Goal: Task Accomplishment & Management: Manage account settings

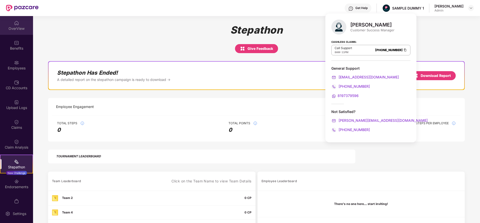
click at [10, 27] on div "OverView" at bounding box center [16, 28] width 33 height 5
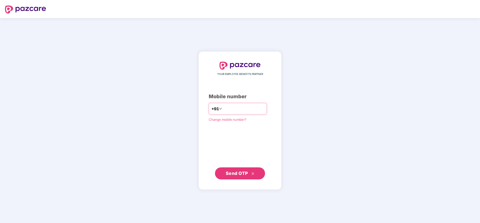
type input "**********"
click at [227, 173] on span "Send OTP" at bounding box center [237, 172] width 22 height 5
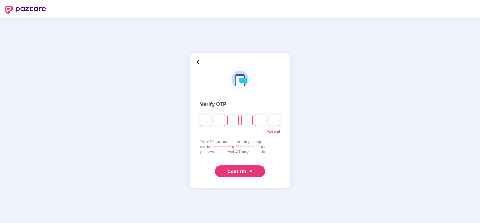
type input "*"
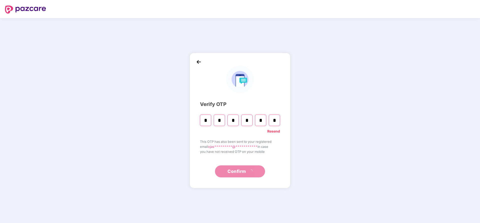
type input "*"
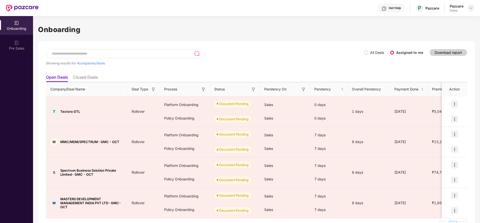
click at [471, 9] on img at bounding box center [471, 8] width 4 height 4
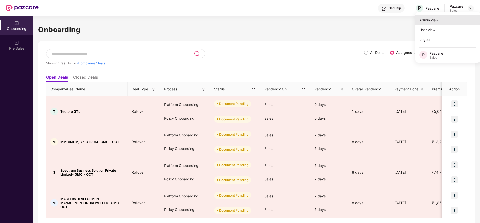
click at [436, 21] on div "Admin view" at bounding box center [448, 20] width 65 height 10
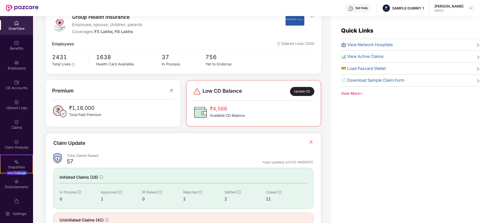
scroll to position [75, 0]
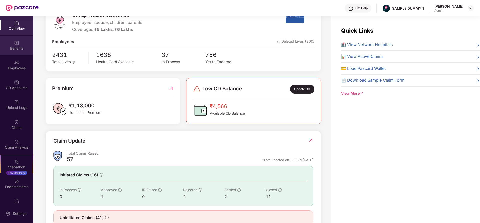
click at [15, 42] on img at bounding box center [16, 42] width 5 height 5
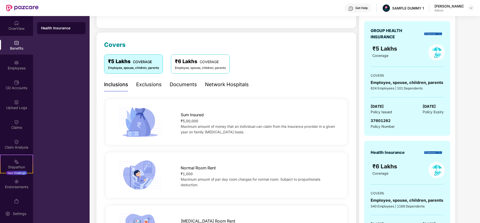
scroll to position [0, 0]
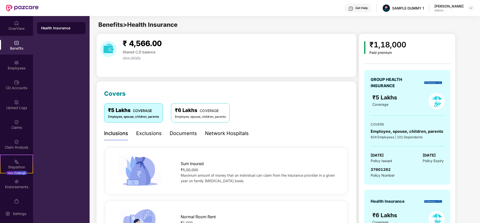
click at [149, 134] on div "Exclusions" at bounding box center [149, 133] width 26 height 8
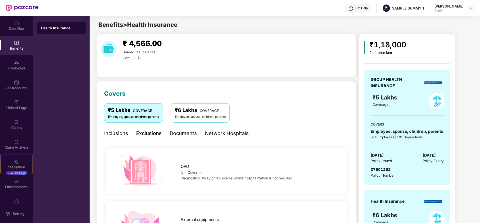
click at [183, 133] on div "Documents" at bounding box center [183, 133] width 27 height 8
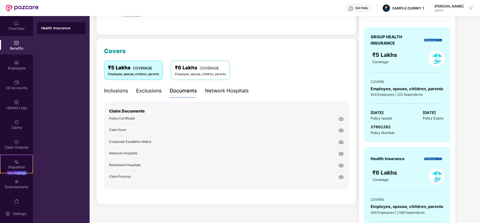
scroll to position [43, 0]
click at [226, 88] on div "Network Hospitals" at bounding box center [227, 91] width 44 height 8
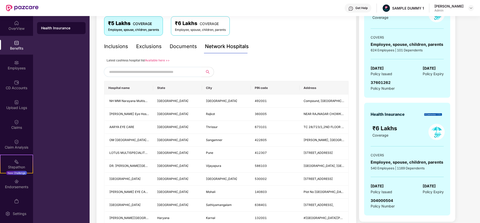
scroll to position [87, 0]
click at [176, 73] on input "text" at bounding box center [152, 73] width 86 height 8
drag, startPoint x: 176, startPoint y: 73, endPoint x: 157, endPoint y: 75, distance: 19.6
click at [157, 75] on input "text" at bounding box center [152, 73] width 86 height 8
click at [161, 72] on input "text" at bounding box center [152, 73] width 86 height 8
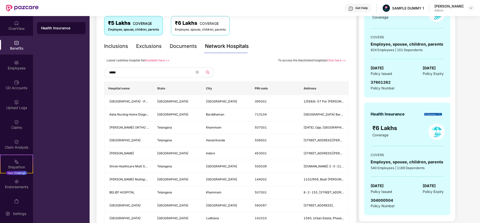
type input "******"
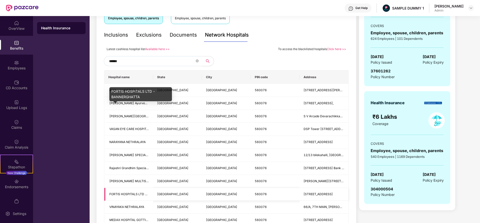
scroll to position [88, 0]
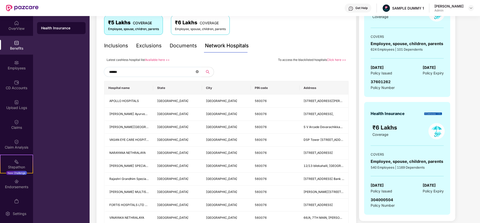
click at [198, 71] on icon "close-circle" at bounding box center [197, 71] width 3 height 3
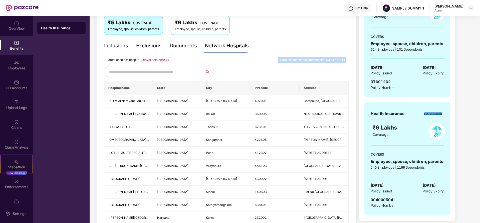
drag, startPoint x: 274, startPoint y: 59, endPoint x: 354, endPoint y: 69, distance: 81.3
click at [245, 71] on div at bounding box center [226, 72] width 245 height 10
click at [190, 72] on input "text" at bounding box center [152, 72] width 86 height 8
click at [230, 68] on div at bounding box center [226, 72] width 245 height 10
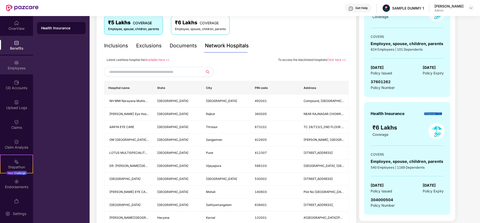
click at [2, 64] on div "Employees" at bounding box center [16, 65] width 33 height 19
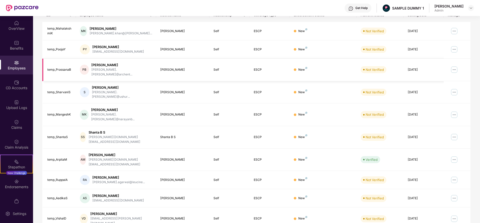
scroll to position [0, 0]
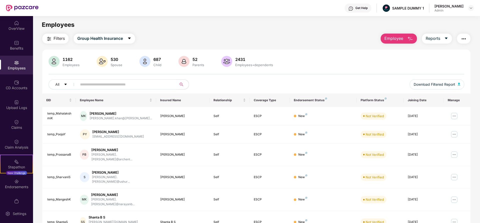
click at [400, 37] on span "Employee" at bounding box center [394, 38] width 19 height 6
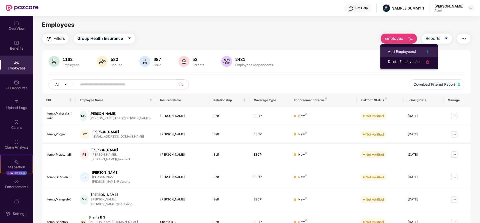
click at [403, 49] on div "Add Employee(s)" at bounding box center [402, 52] width 28 height 6
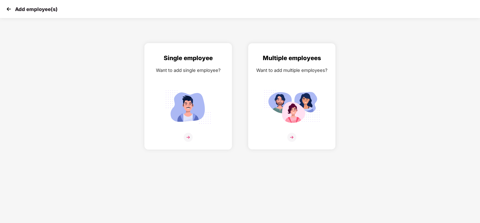
click at [214, 97] on img at bounding box center [188, 106] width 56 height 39
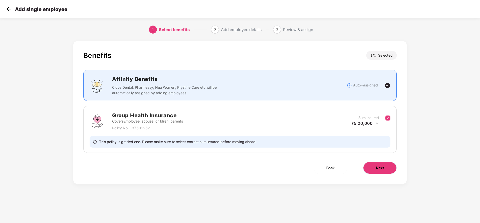
click at [378, 165] on span "Next" at bounding box center [380, 168] width 8 height 6
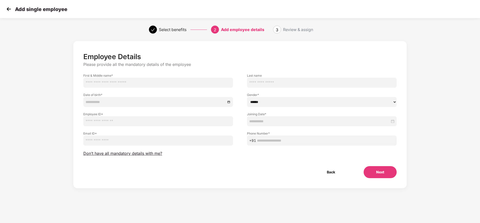
click at [143, 148] on div "Employee Details Please provide all the mandatory details of the employee First…" at bounding box center [239, 115] width 313 height 126
click at [141, 153] on span "Don’t have all mandatory details with me?" at bounding box center [122, 153] width 79 height 5
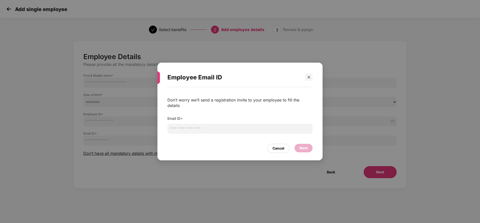
click at [198, 128] on input "email" at bounding box center [239, 129] width 145 height 10
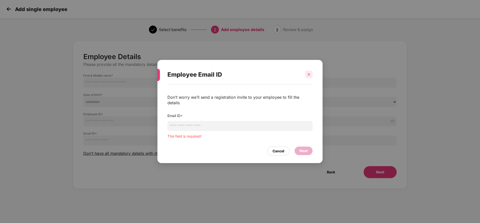
click at [308, 78] on div at bounding box center [309, 75] width 8 height 8
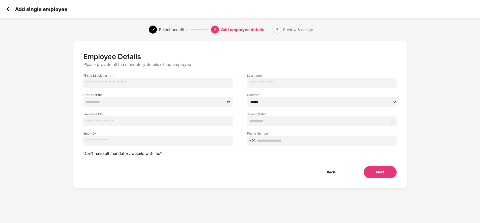
click at [9, 9] on img at bounding box center [9, 9] width 8 height 8
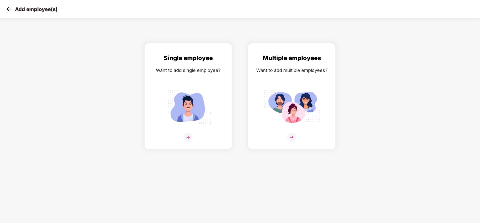
click at [11, 7] on img at bounding box center [9, 9] width 8 height 8
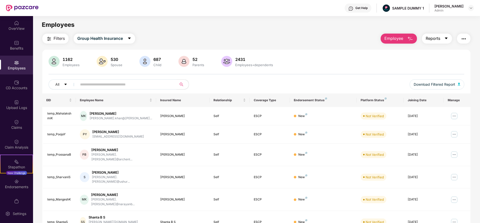
click at [444, 39] on icon "caret-down" at bounding box center [446, 38] width 4 height 4
click at [469, 35] on button "button" at bounding box center [464, 39] width 14 height 10
click at [327, 52] on div "1162 Employees 530 Spouse 687 Child [DEMOGRAPHIC_DATA] Parents 2431 Employees+d…" at bounding box center [256, 191] width 428 height 283
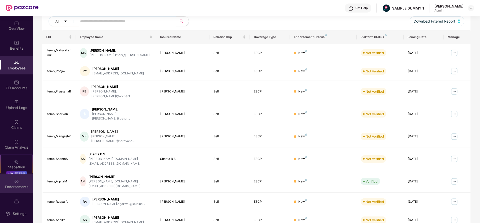
click at [19, 181] on div "Endorsements" at bounding box center [16, 183] width 33 height 19
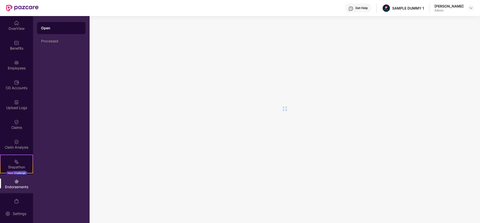
scroll to position [0, 0]
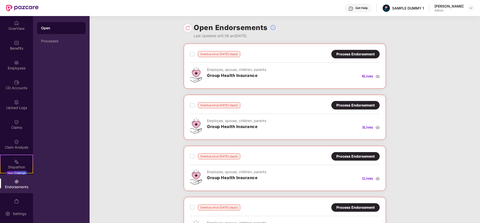
click at [349, 53] on div "Process Endorsement" at bounding box center [355, 54] width 38 height 6
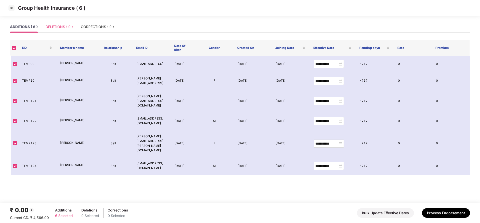
click at [62, 21] on div "DELETIONS ( 0 )" at bounding box center [59, 27] width 27 height 12
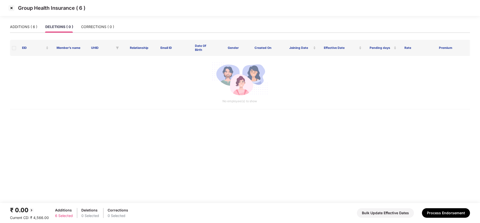
click at [11, 7] on img at bounding box center [12, 8] width 8 height 8
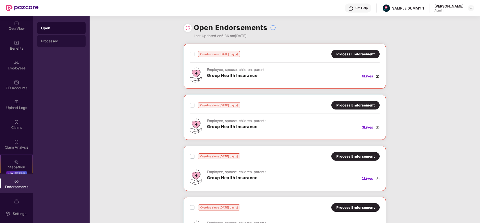
click at [52, 45] on div "Processed" at bounding box center [61, 41] width 49 height 12
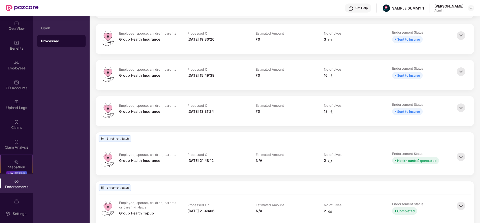
scroll to position [134, 0]
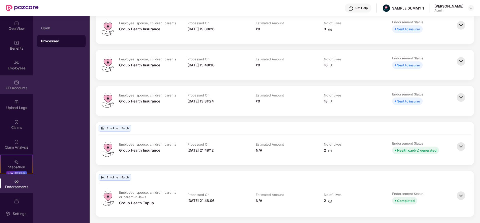
click at [15, 83] on img at bounding box center [16, 82] width 5 height 5
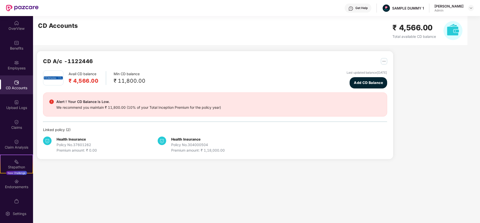
scroll to position [0, 0]
click at [381, 60] on img "button" at bounding box center [384, 61] width 6 height 6
click at [241, 68] on div "CD A/c - 1122446" at bounding box center [215, 63] width 344 height 13
click at [14, 124] on img at bounding box center [16, 121] width 5 height 5
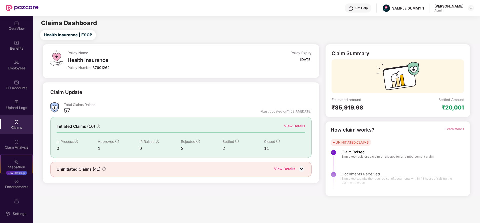
click at [301, 125] on div "View Details" at bounding box center [294, 126] width 21 height 6
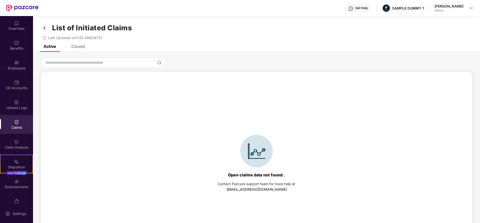
click at [73, 48] on div "Closed" at bounding box center [78, 46] width 14 height 5
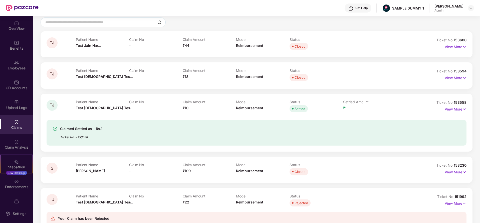
scroll to position [41, 0]
click at [459, 109] on p "View More" at bounding box center [456, 107] width 22 height 7
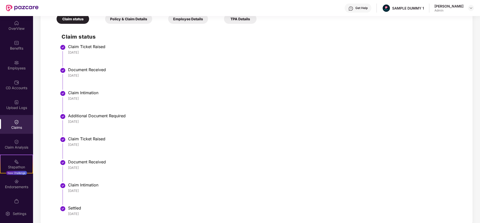
scroll to position [189, 0]
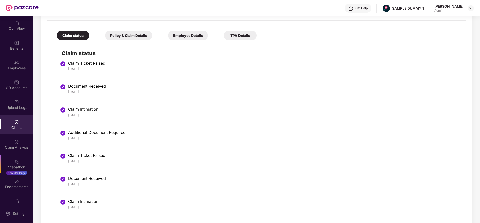
click at [132, 36] on div "Policy & Claim Details" at bounding box center [128, 36] width 47 height 10
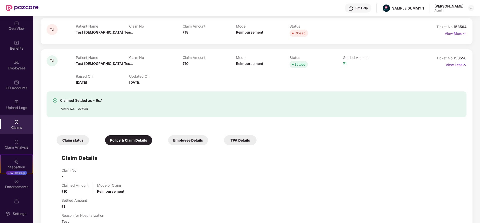
scroll to position [80, 0]
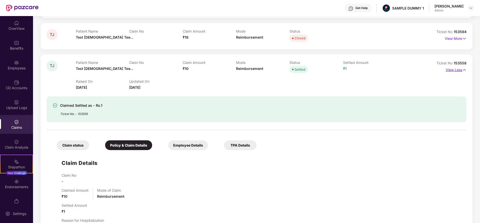
click at [453, 70] on p "View Less" at bounding box center [456, 69] width 21 height 7
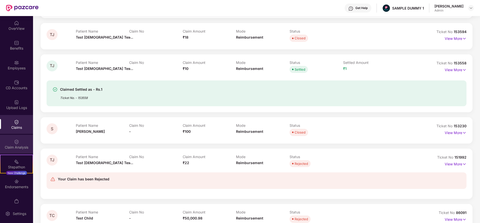
click at [15, 143] on img at bounding box center [16, 141] width 5 height 5
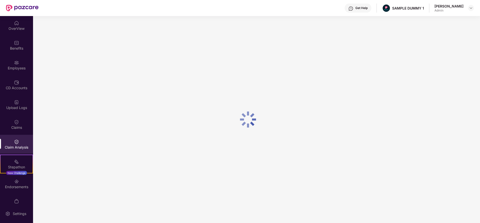
scroll to position [0, 0]
click at [9, 164] on div "Stepathon New Challenge" at bounding box center [16, 163] width 33 height 19
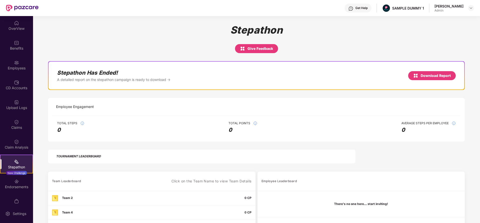
click at [360, 11] on div "Get Help" at bounding box center [358, 8] width 27 height 9
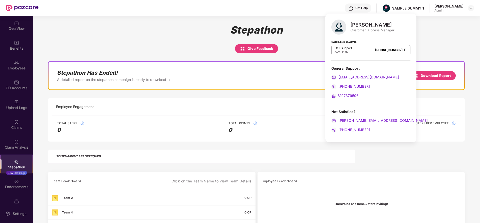
click at [311, 39] on div "Stepathon Give Feedback" at bounding box center [256, 38] width 417 height 29
